Goal: Check status: Check status

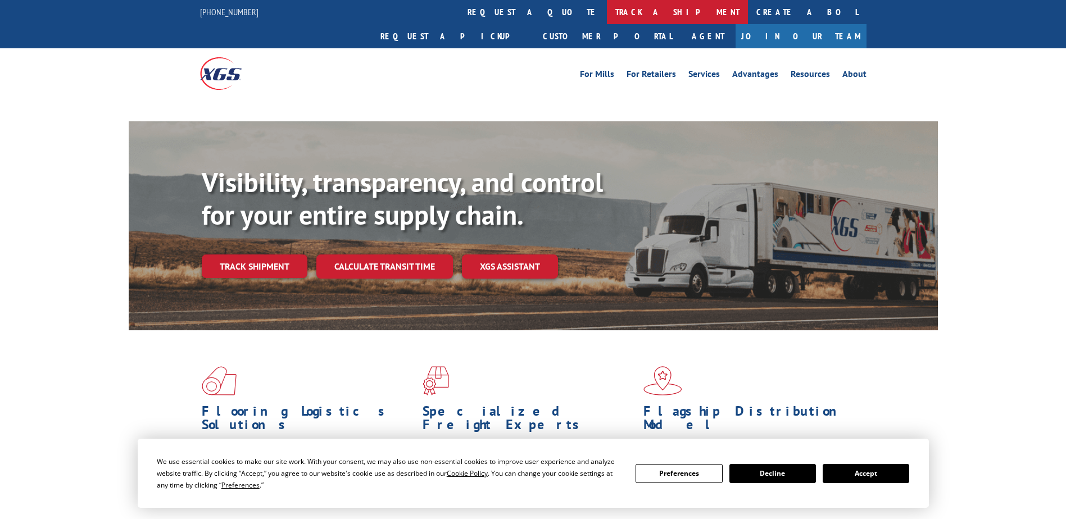
click at [607, 10] on link "track a shipment" at bounding box center [677, 12] width 141 height 24
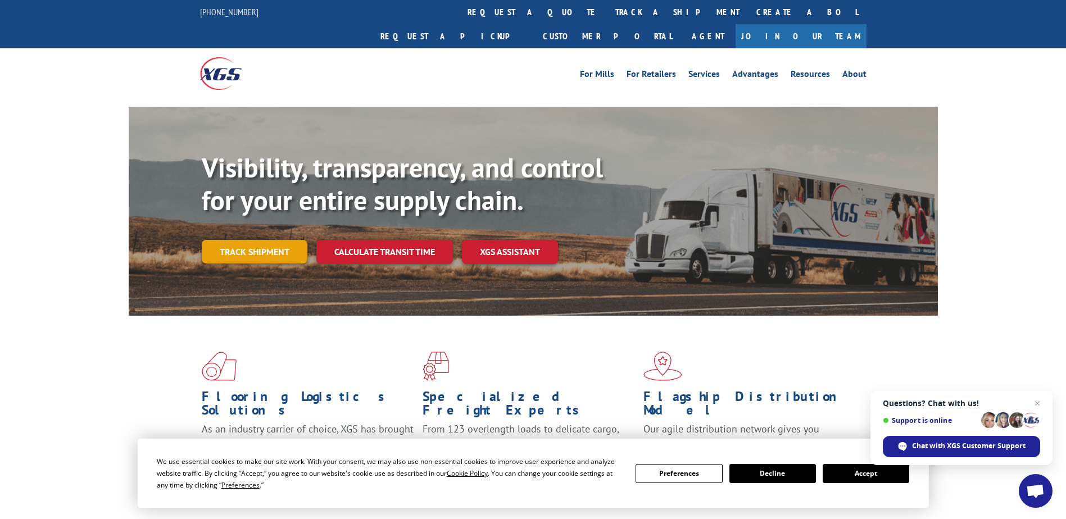
click at [233, 240] on link "Track shipment" at bounding box center [255, 252] width 106 height 24
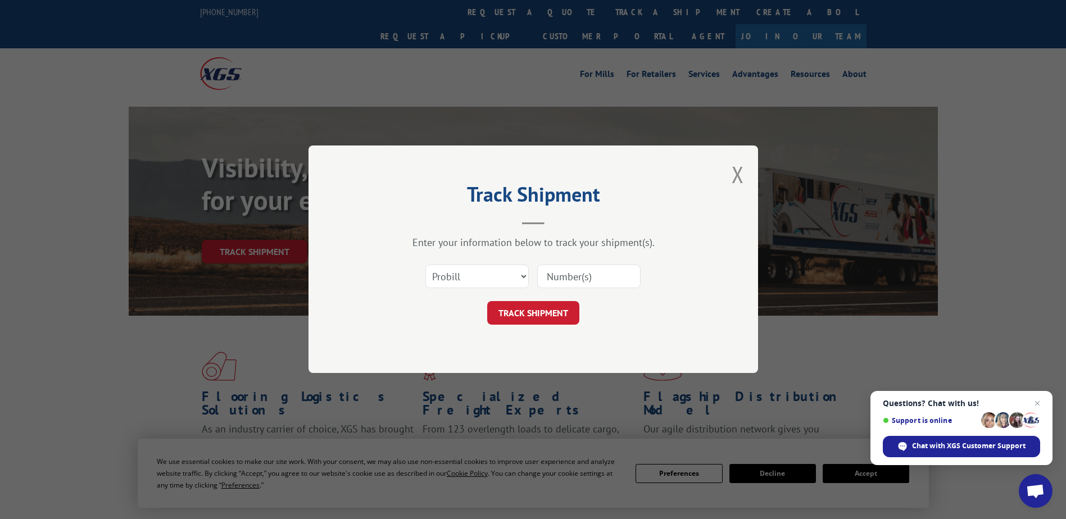
click at [551, 280] on input at bounding box center [588, 277] width 103 height 24
paste input "50865982"
type input "5086598"
click at [543, 318] on button "TRACK SHIPMENT" at bounding box center [533, 314] width 92 height 24
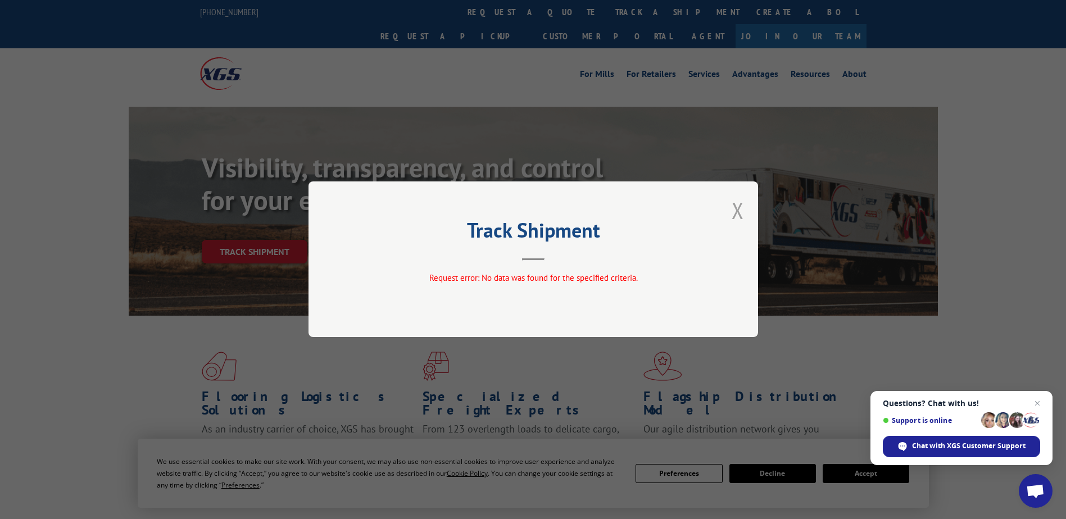
click at [736, 218] on button "Close modal" at bounding box center [737, 210] width 12 height 30
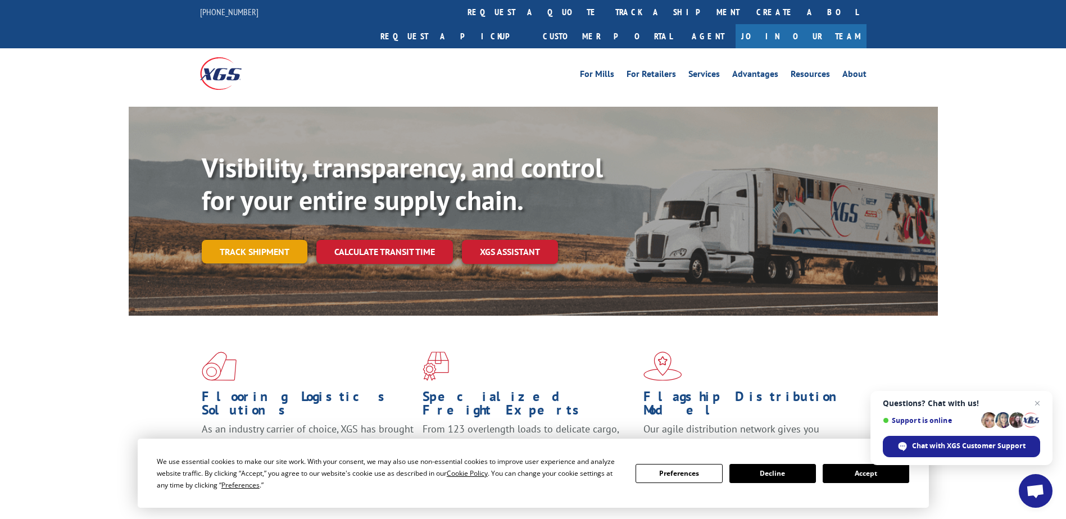
click at [231, 240] on link "Track shipment" at bounding box center [255, 252] width 106 height 24
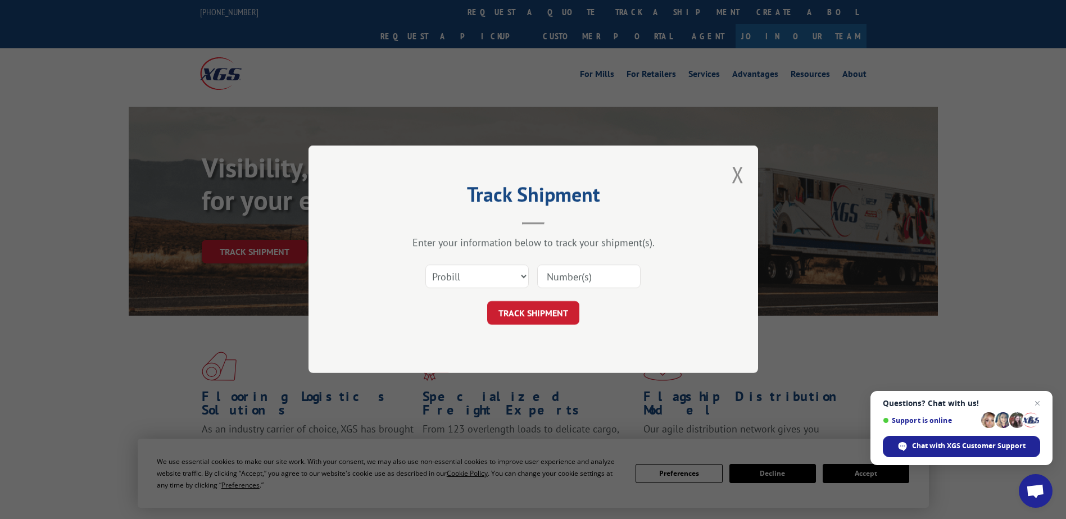
click at [602, 275] on input at bounding box center [588, 277] width 103 height 24
paste input "50865982"
type input "50865982"
click at [538, 313] on button "TRACK SHIPMENT" at bounding box center [533, 314] width 92 height 24
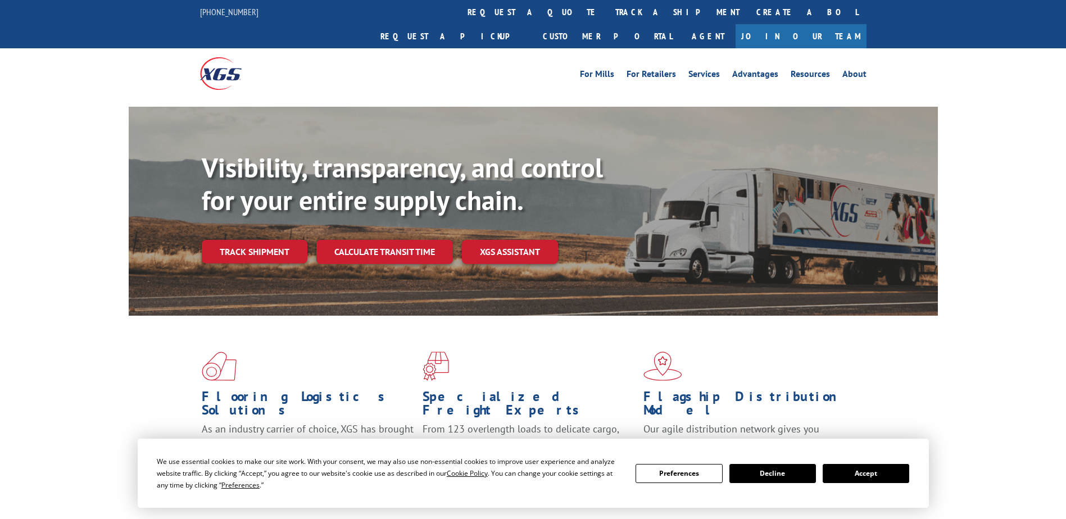
click at [247, 240] on link "Track shipment" at bounding box center [255, 252] width 106 height 24
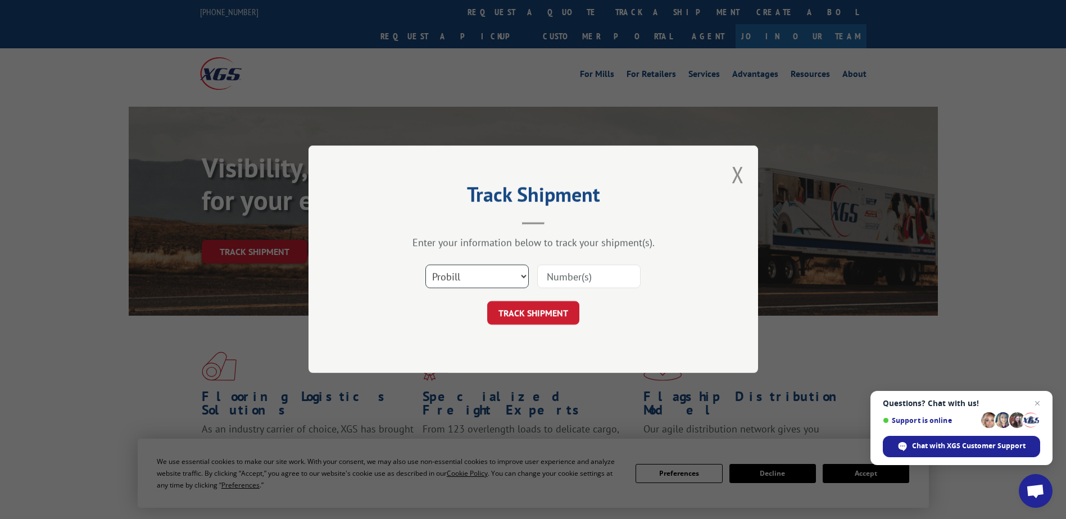
click at [523, 276] on select "Select category... Probill BOL PO" at bounding box center [476, 277] width 103 height 24
select select "bol"
click at [425, 265] on select "Select category... Probill BOL PO" at bounding box center [476, 277] width 103 height 24
click at [549, 280] on input at bounding box center [588, 277] width 103 height 24
paste input "50865982"
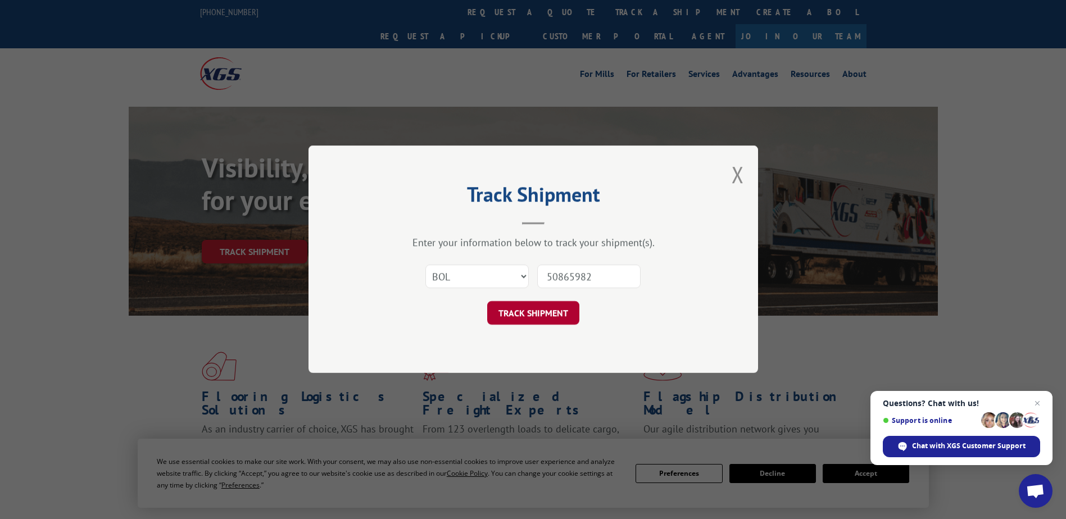
type input "50865982"
click at [563, 302] on button "TRACK SHIPMENT" at bounding box center [533, 314] width 92 height 24
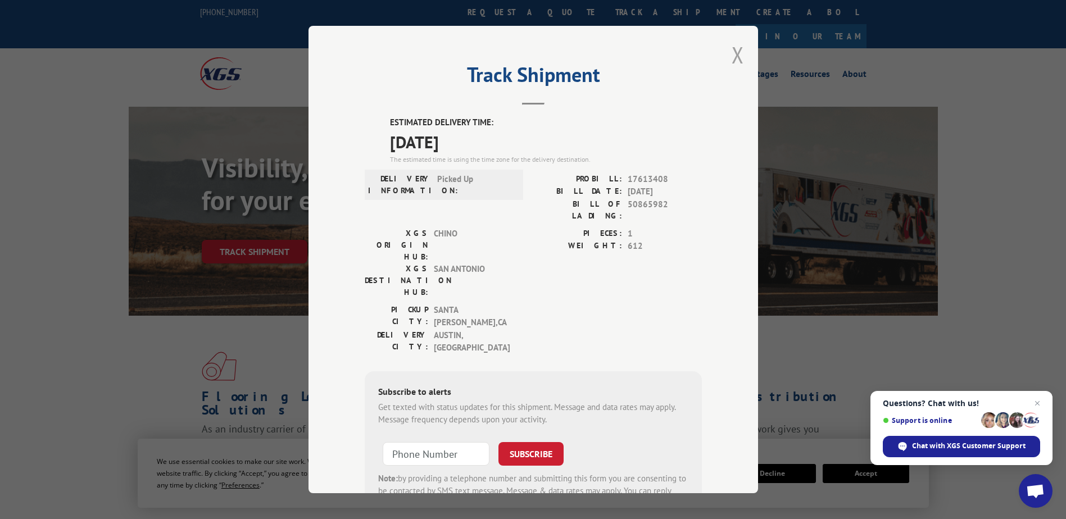
click at [735, 53] on button "Close modal" at bounding box center [737, 55] width 12 height 30
